Goal: Transaction & Acquisition: Purchase product/service

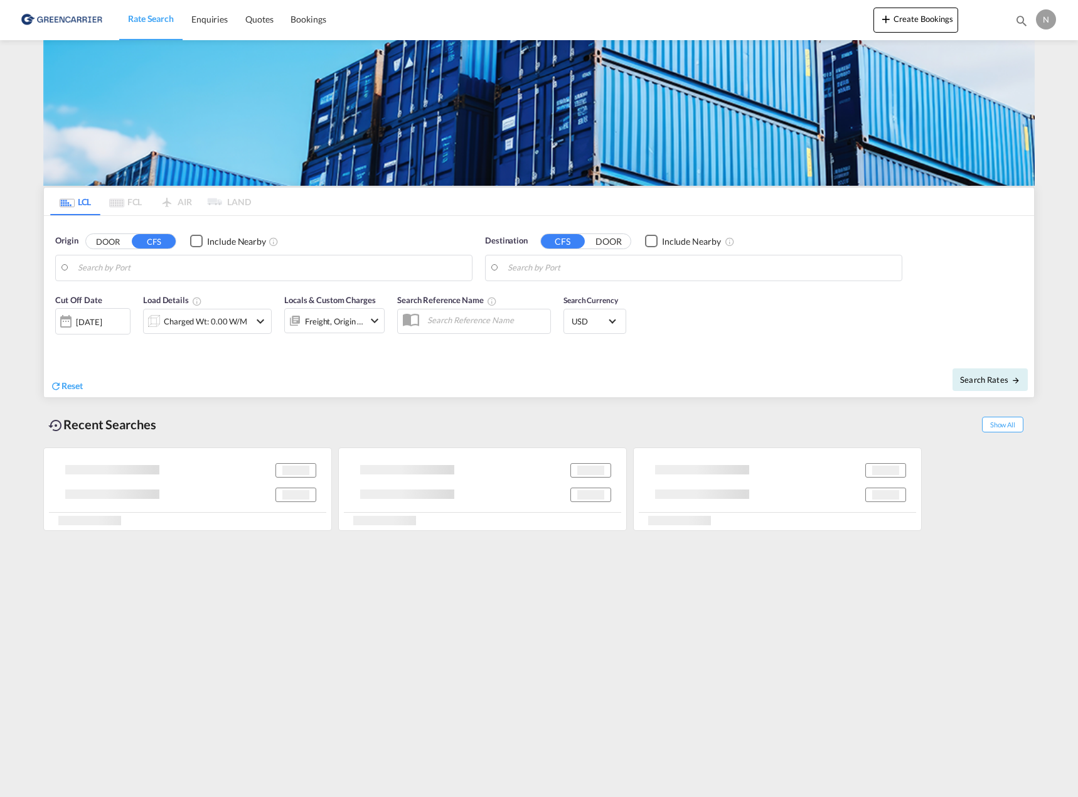
type input "DK-4200, [GEOGRAPHIC_DATA]"
type input "Haiphong, VNHPH"
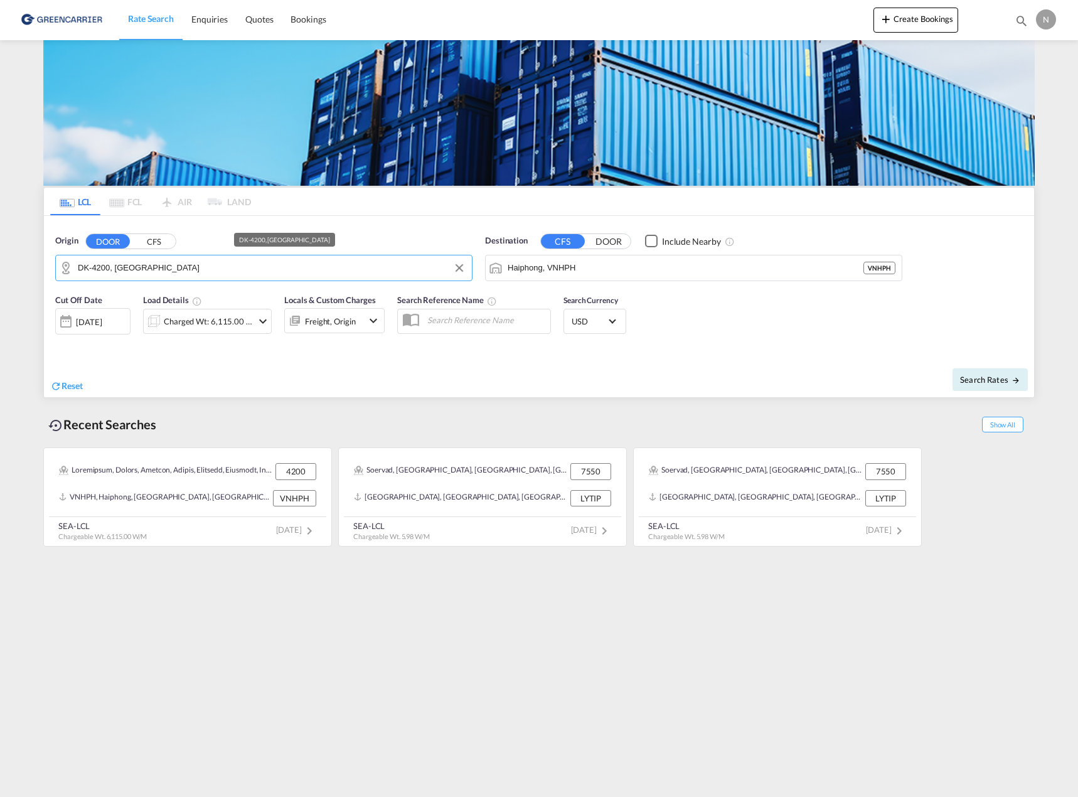
click at [179, 261] on input "DK-4200, [GEOGRAPHIC_DATA]" at bounding box center [272, 268] width 388 height 19
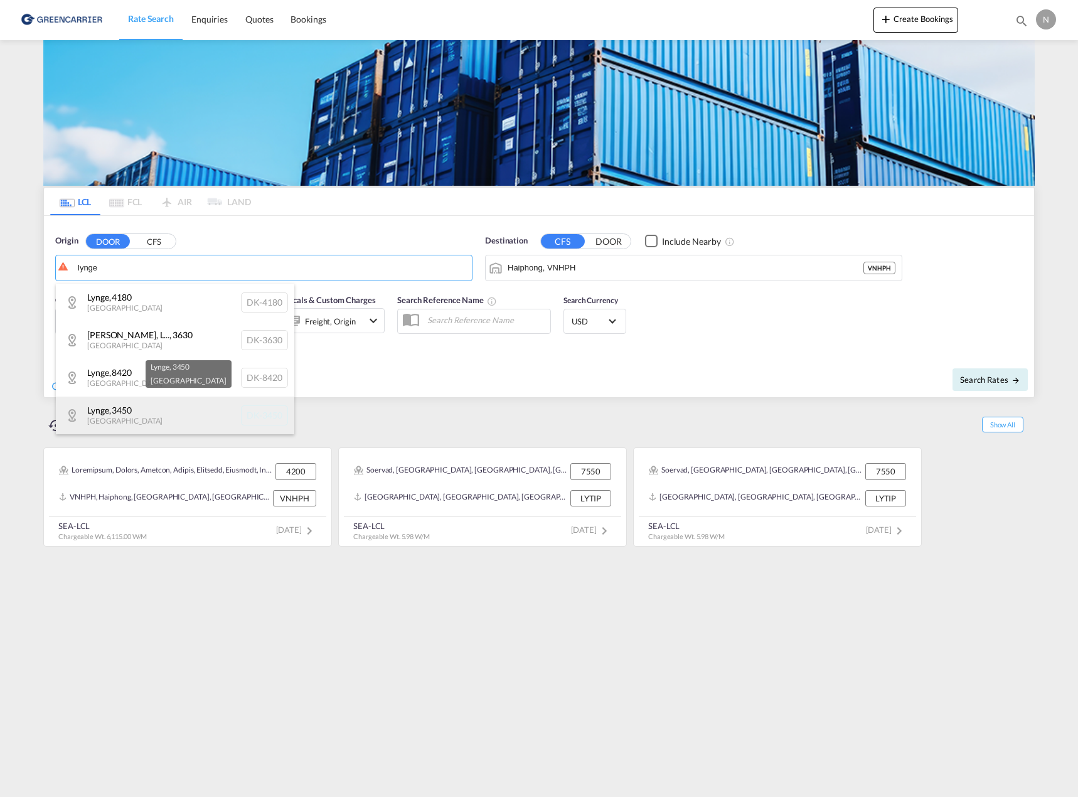
click at [151, 407] on div "Lynge , 3450 [GEOGRAPHIC_DATA] DK-3450" at bounding box center [175, 416] width 239 height 38
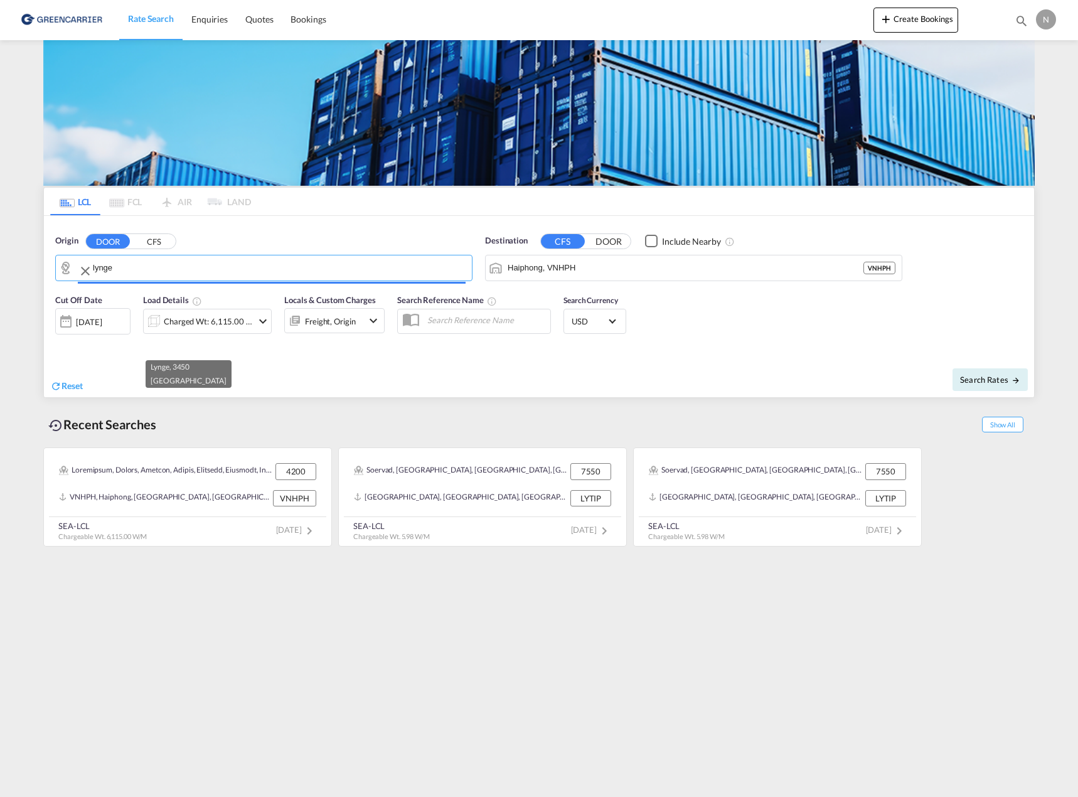
type input "DK-3450, Lynge"
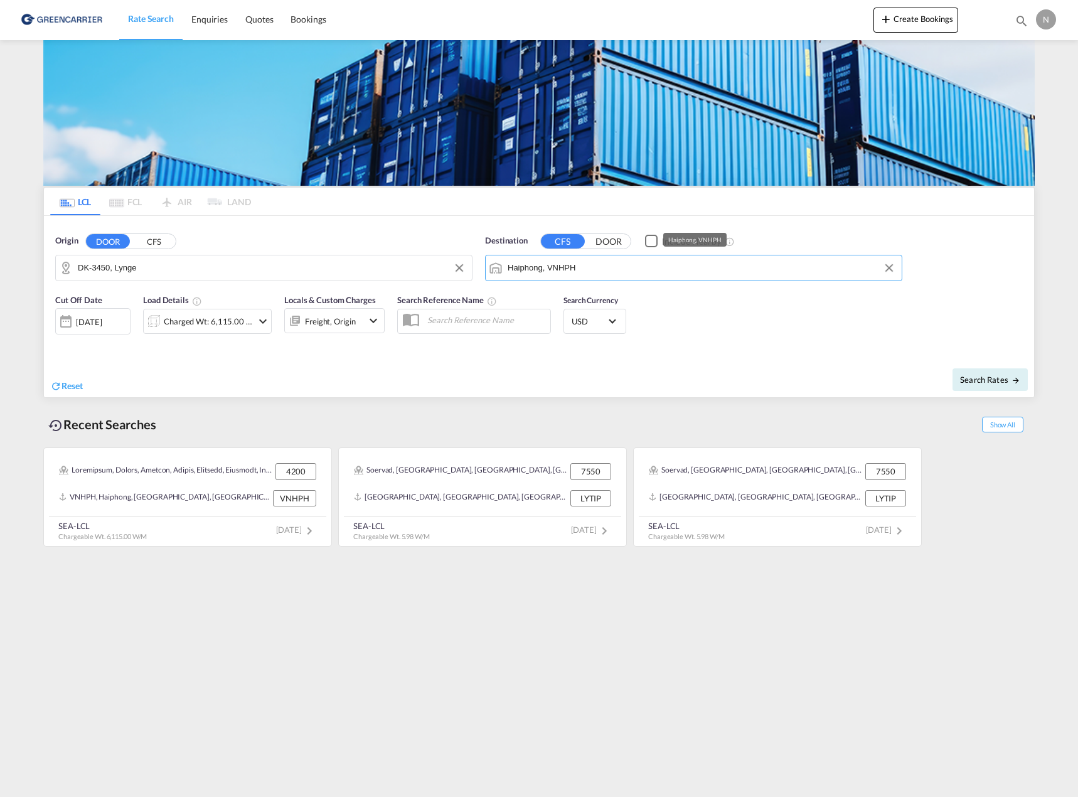
click at [584, 271] on input "Haiphong, VNHPH" at bounding box center [702, 268] width 388 height 19
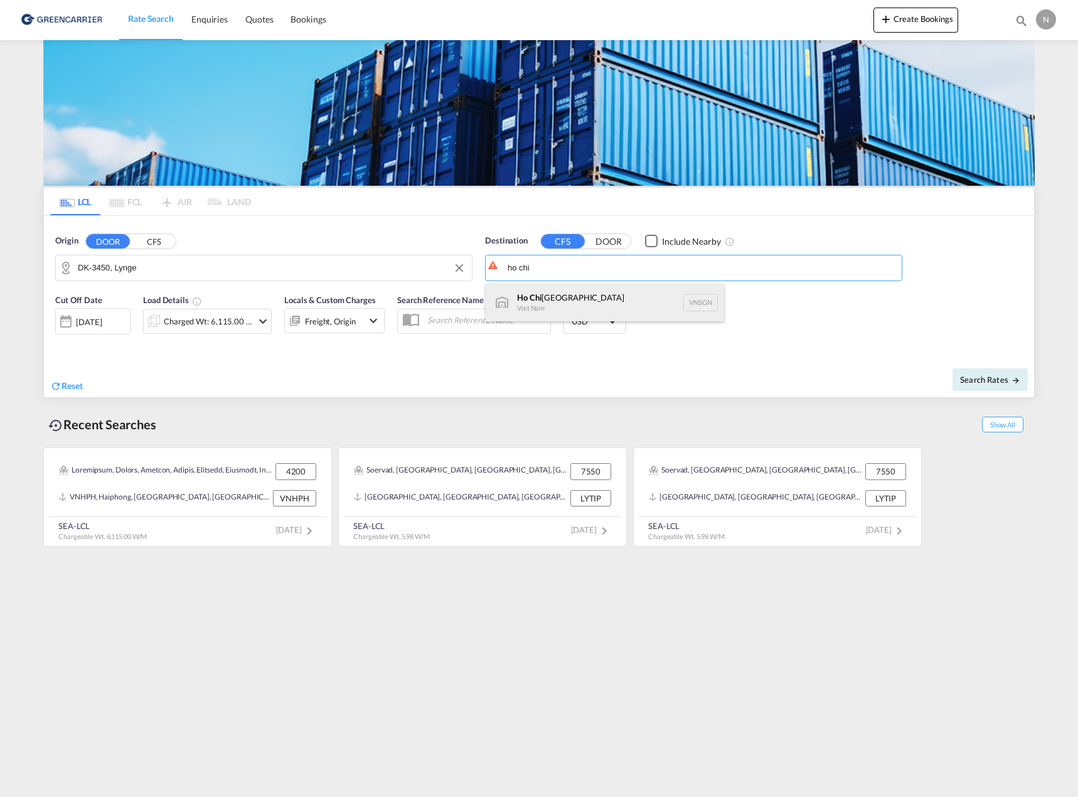
click at [572, 301] on div "[GEOGRAPHIC_DATA] [GEOGRAPHIC_DATA] VNSGN" at bounding box center [605, 303] width 239 height 38
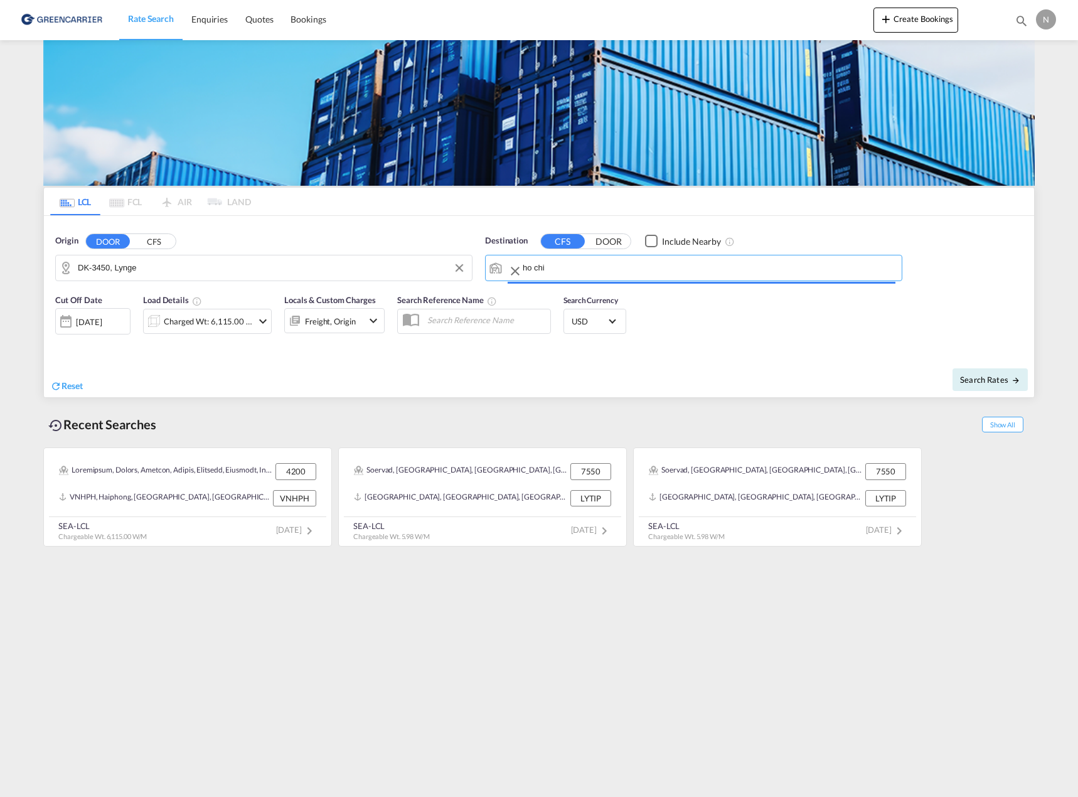
type input "[GEOGRAPHIC_DATA], VNSGN"
click at [240, 319] on div "Charged Wt: 6,115.00 W/M" at bounding box center [208, 322] width 88 height 18
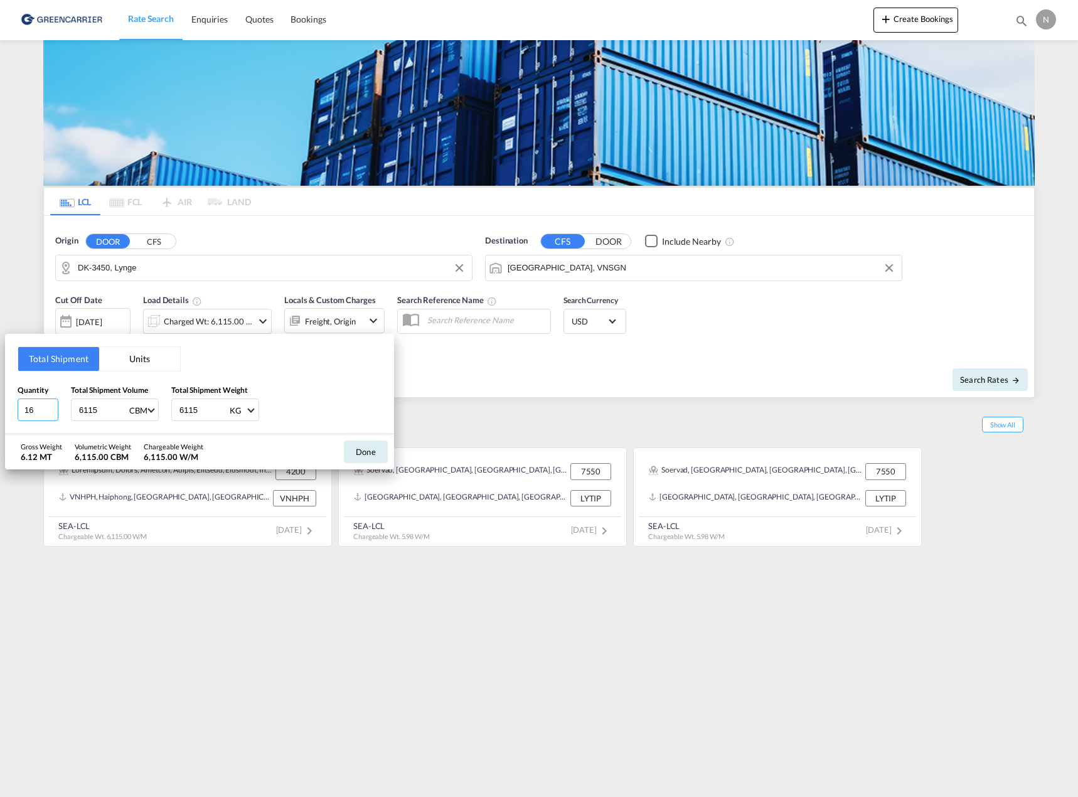
drag, startPoint x: 46, startPoint y: 416, endPoint x: -18, endPoint y: 416, distance: 64.0
click at [0, 416] on html "Rate Search Enquiries Quotes Bookings Rate Search Enquiries" at bounding box center [539, 398] width 1078 height 797
type input "5"
type input "280"
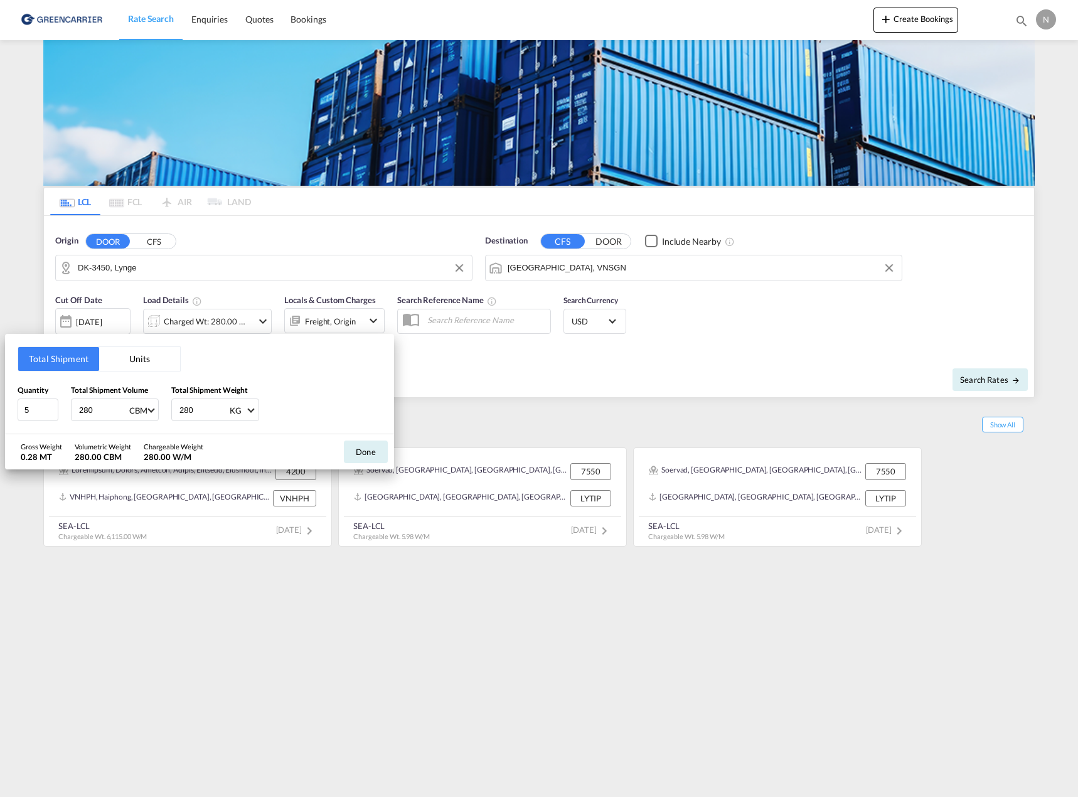
click at [101, 415] on input "280" at bounding box center [103, 409] width 50 height 21
type input "6.912"
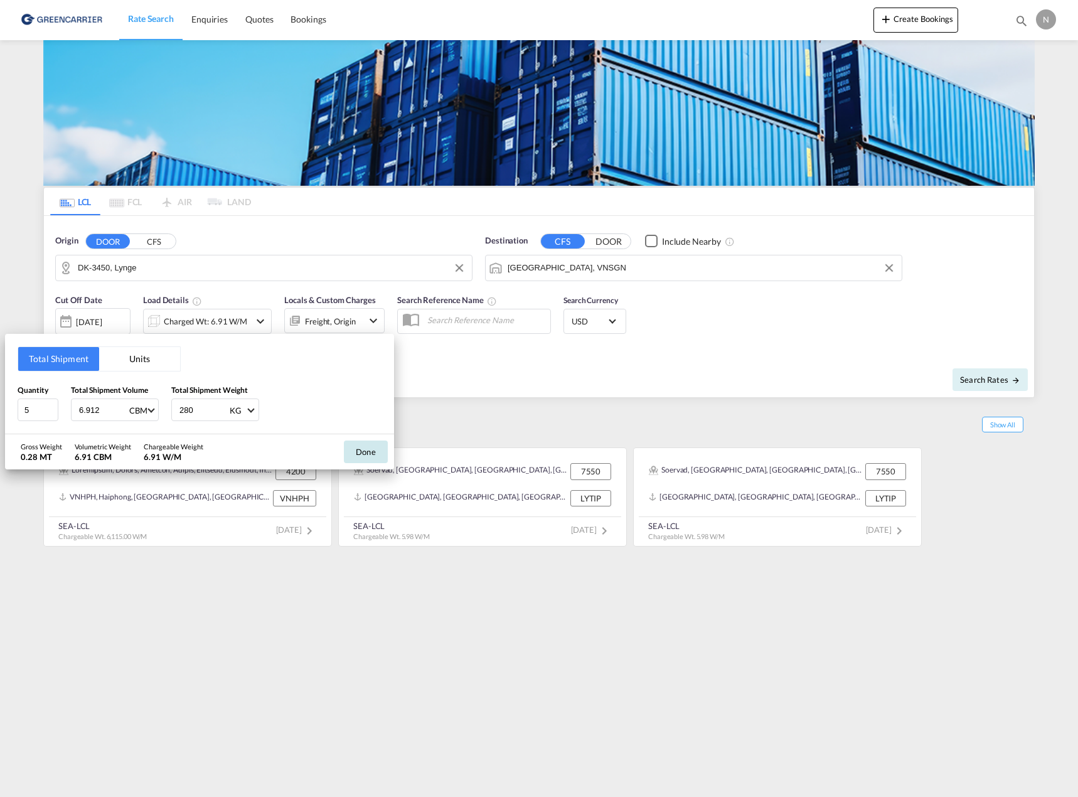
click at [365, 453] on button "Done" at bounding box center [366, 452] width 44 height 23
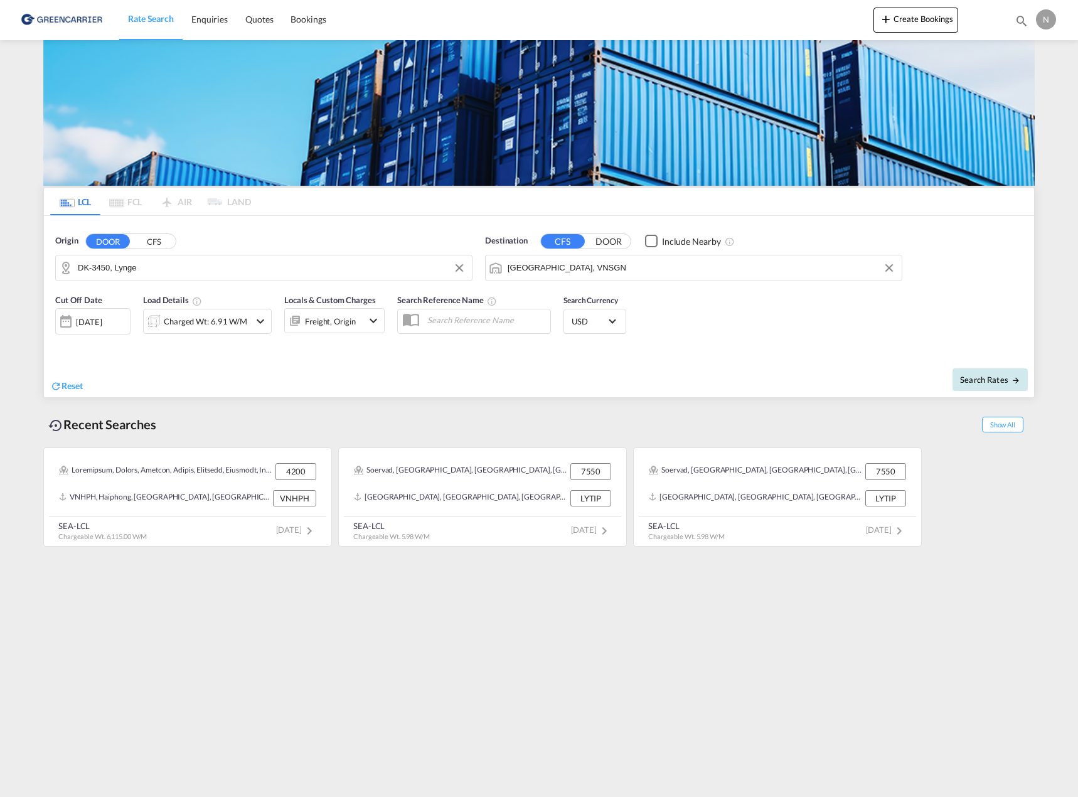
click at [1001, 378] on span "Search Rates" at bounding box center [990, 380] width 60 height 10
type input "3450 to VNSGN / [DATE]"
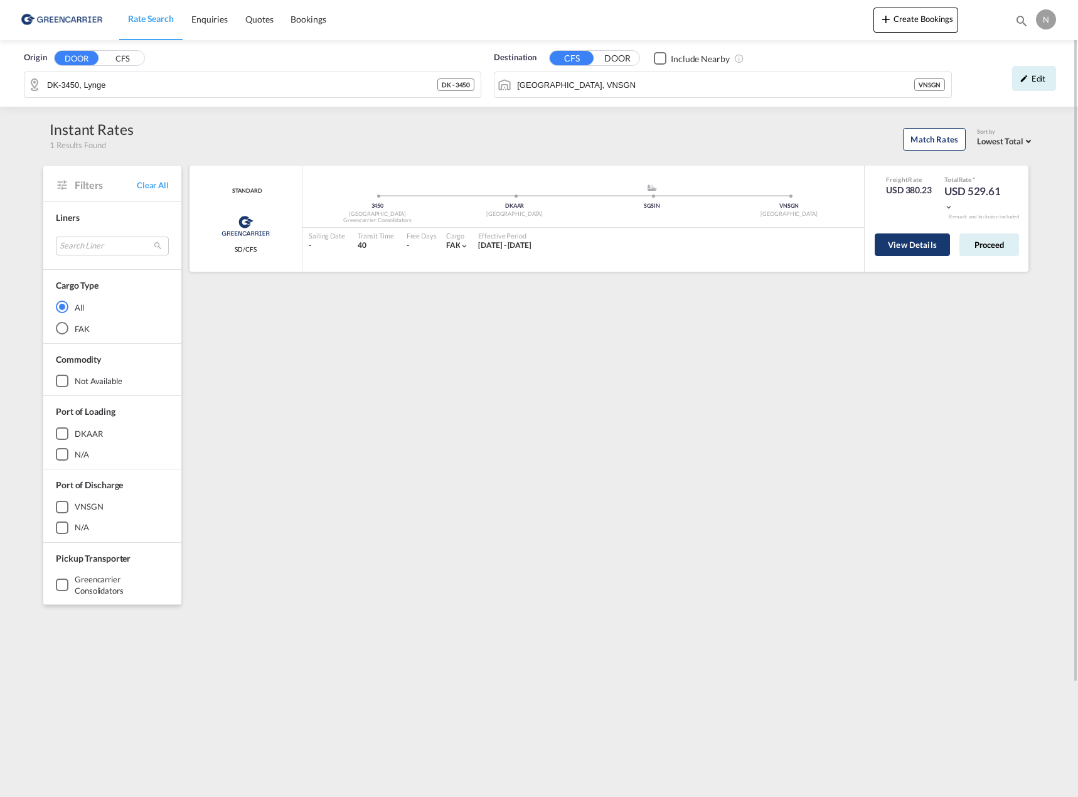
click at [923, 250] on button "View Details" at bounding box center [912, 244] width 75 height 23
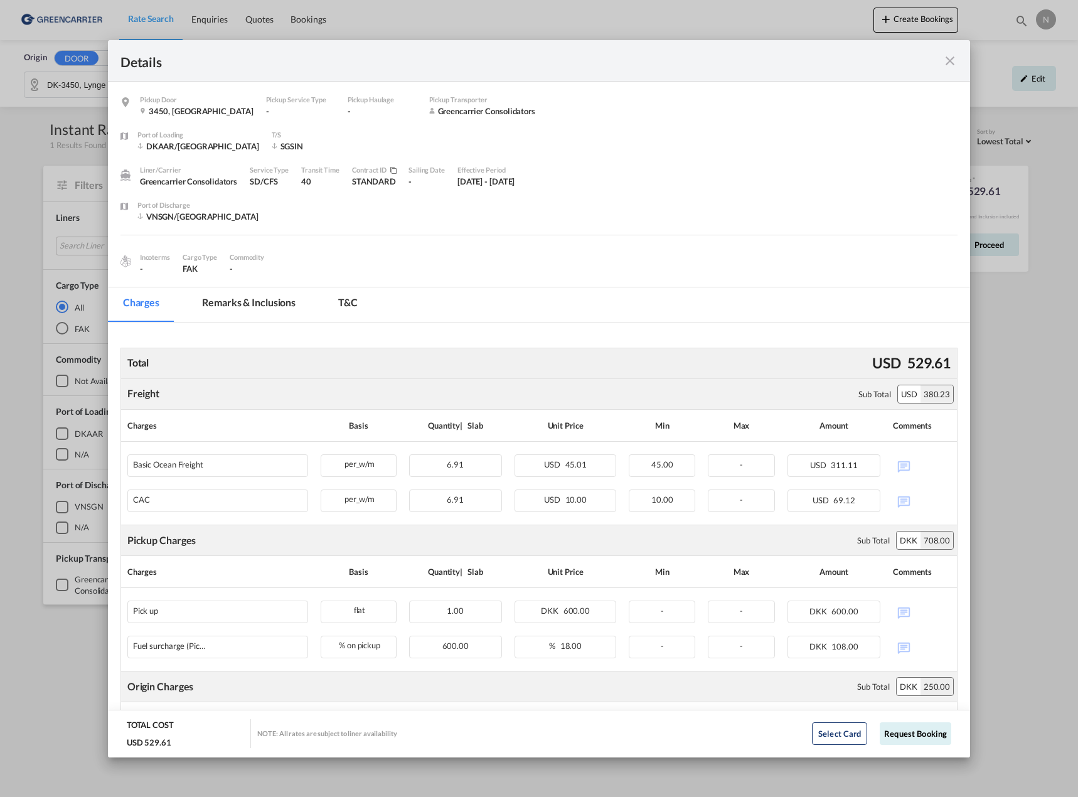
click at [904, 365] on div "529.61" at bounding box center [929, 363] width 50 height 26
